Goal: Check status: Check status

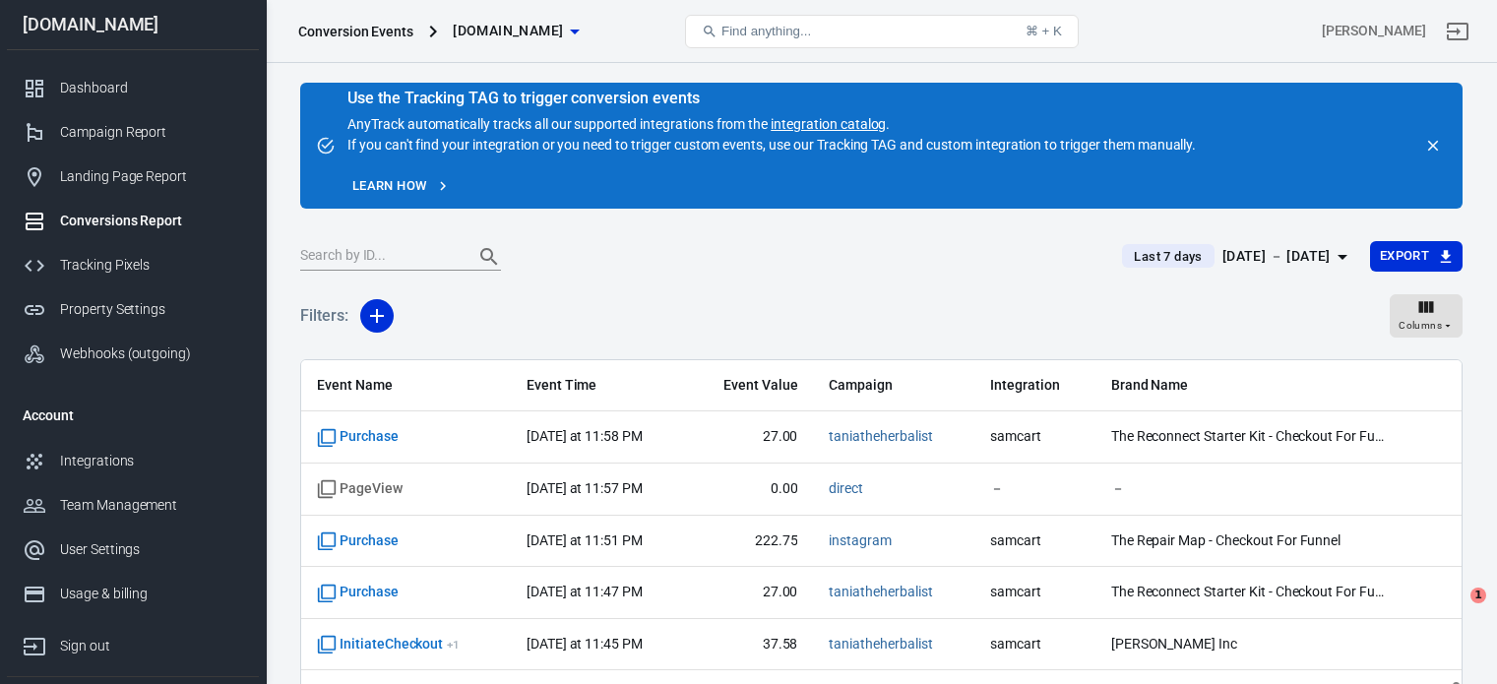
click at [115, 83] on div "Dashboard" at bounding box center [151, 88] width 183 height 21
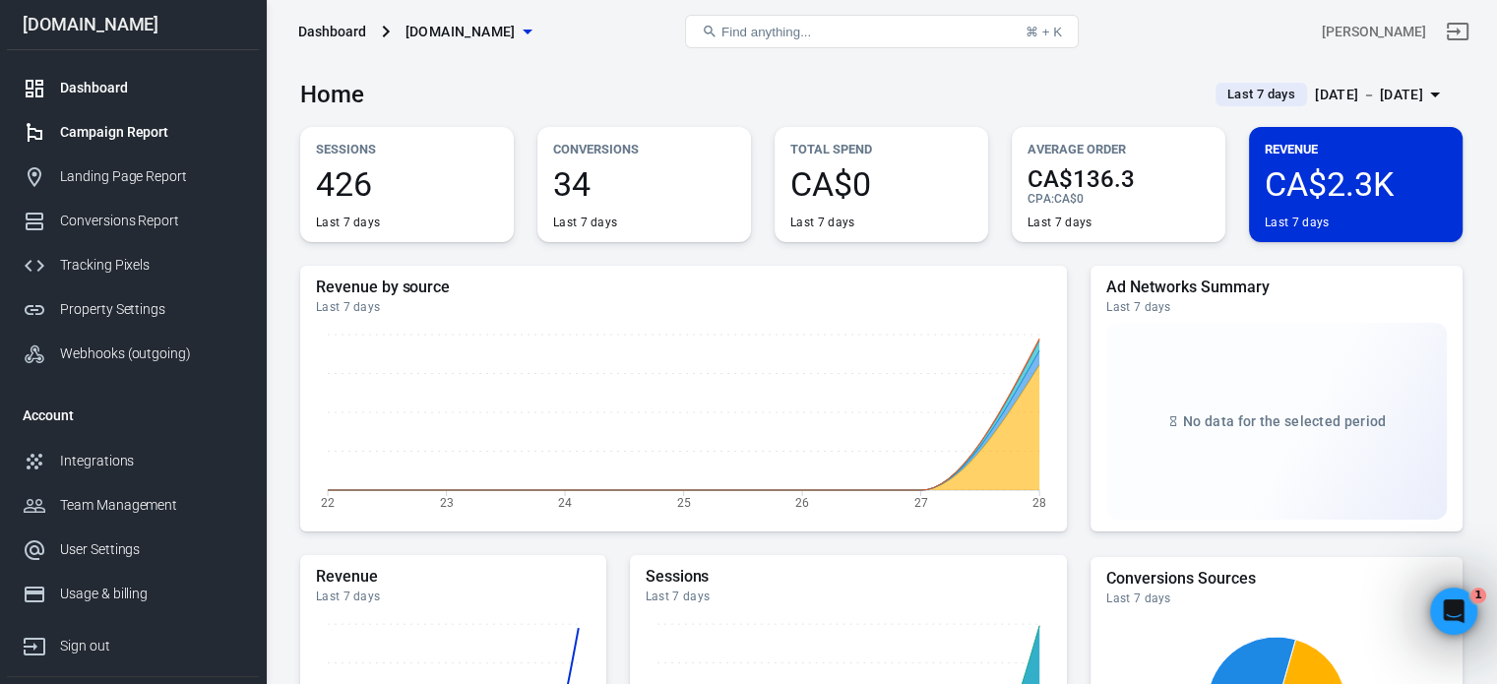
click at [118, 129] on div "Campaign Report" at bounding box center [151, 132] width 183 height 21
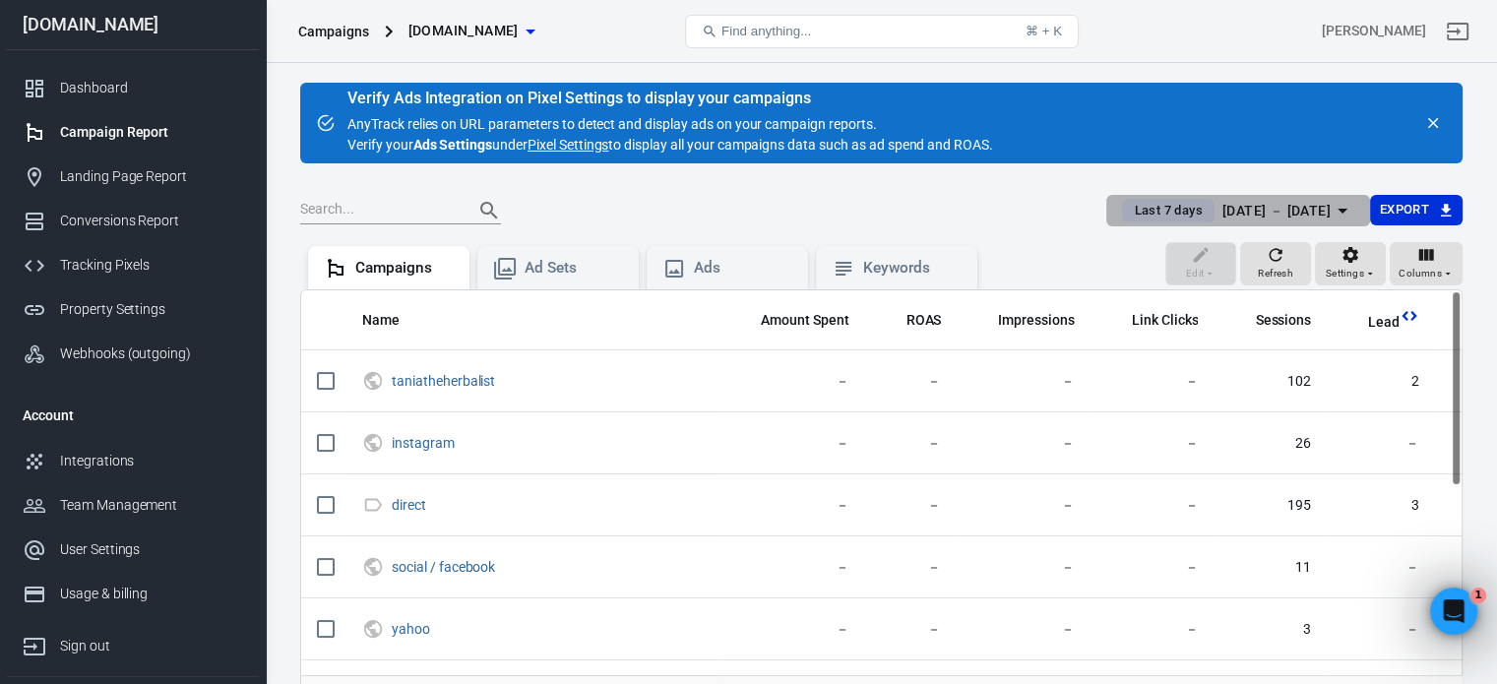
click at [1138, 212] on span "Last 7 days" at bounding box center [1168, 211] width 84 height 20
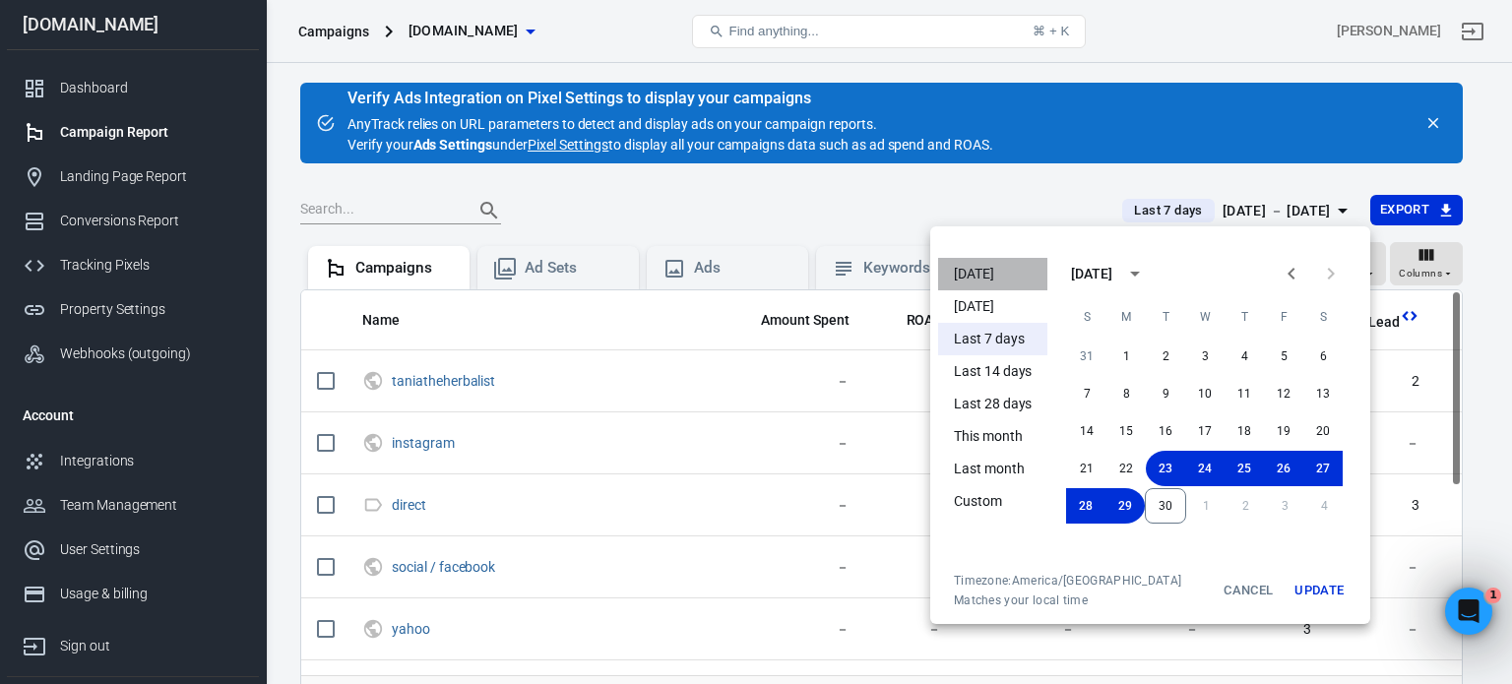
click at [979, 271] on li "[DATE]" at bounding box center [992, 274] width 109 height 32
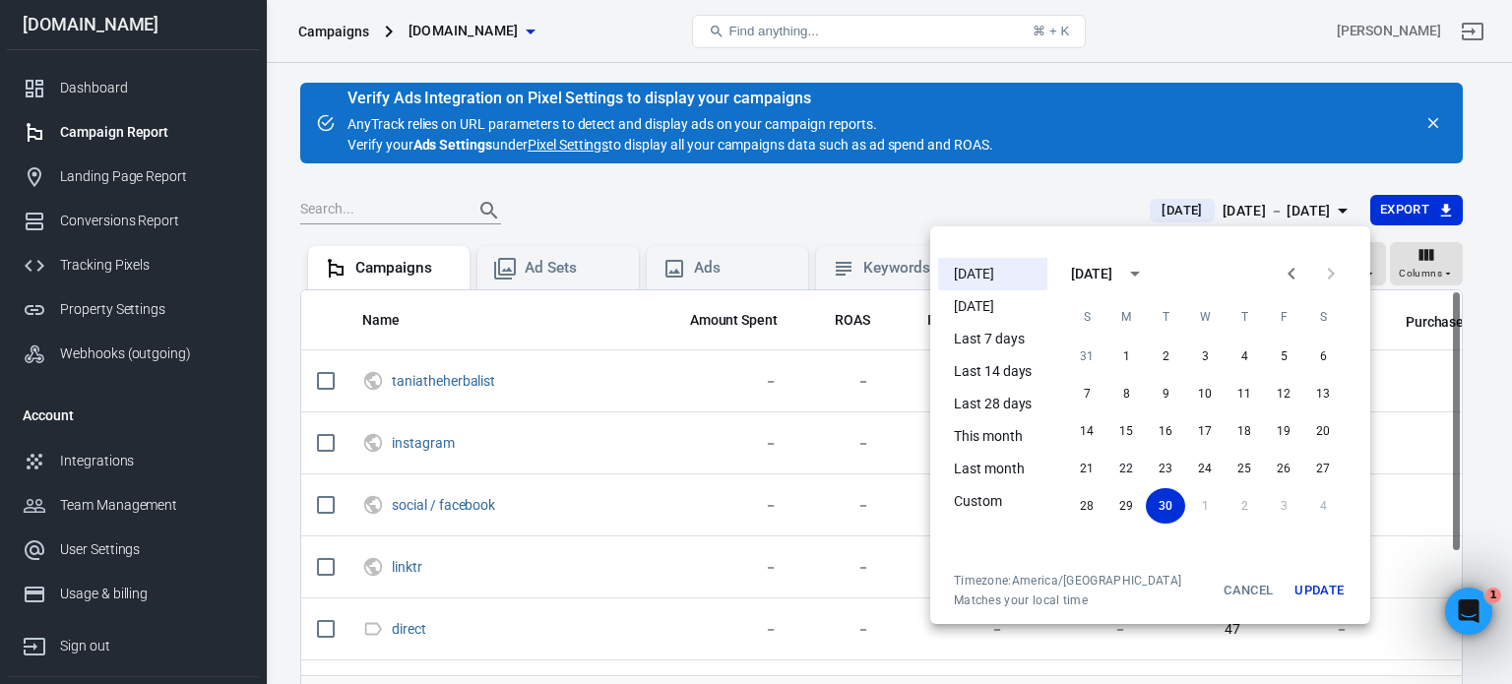
click at [879, 188] on div at bounding box center [756, 342] width 1512 height 684
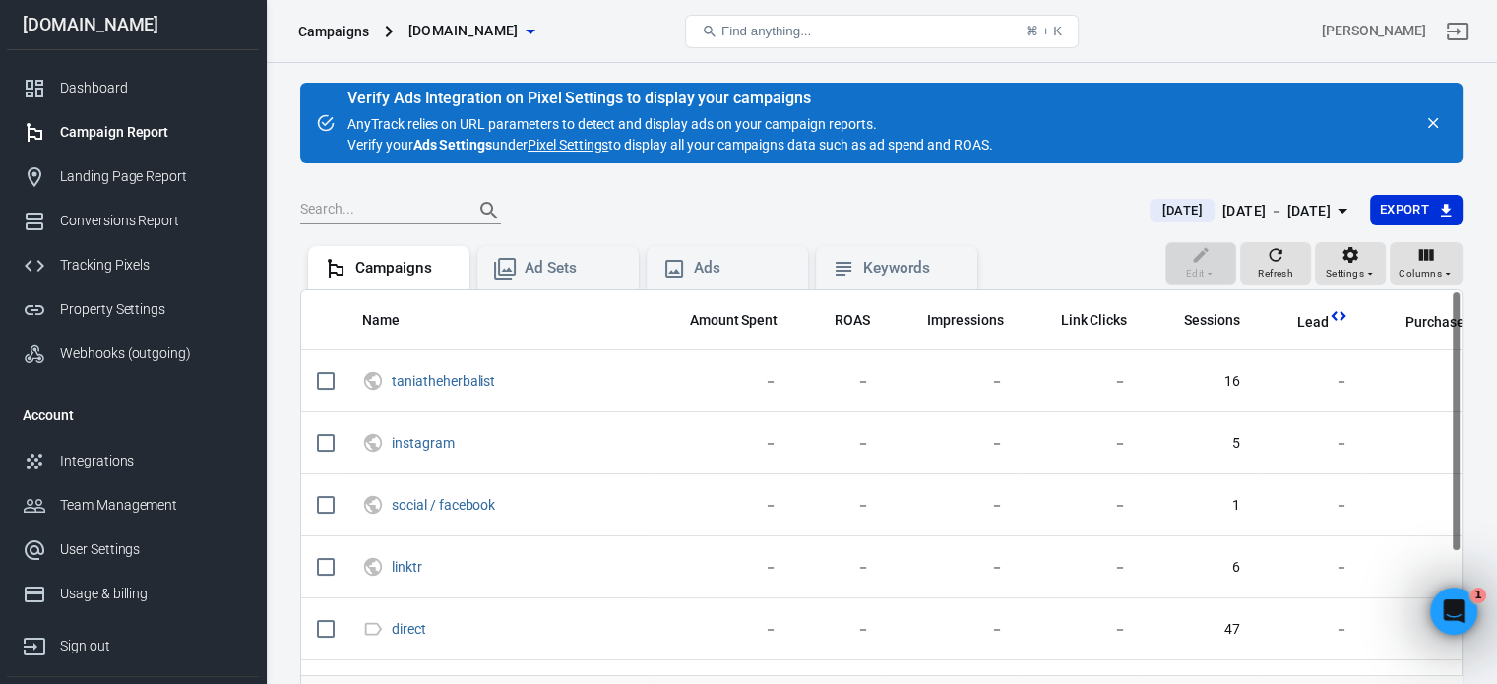
click at [784, 192] on main "Verify Ads Integration on Pixel Settings to display your campaigns AnyTrack rel…" at bounding box center [881, 426] width 1162 height 686
click at [1216, 41] on div "[PERSON_NAME]" at bounding box center [1280, 31] width 387 height 47
click at [91, 86] on div "Dashboard" at bounding box center [151, 88] width 183 height 21
